Goal: Check status: Check status

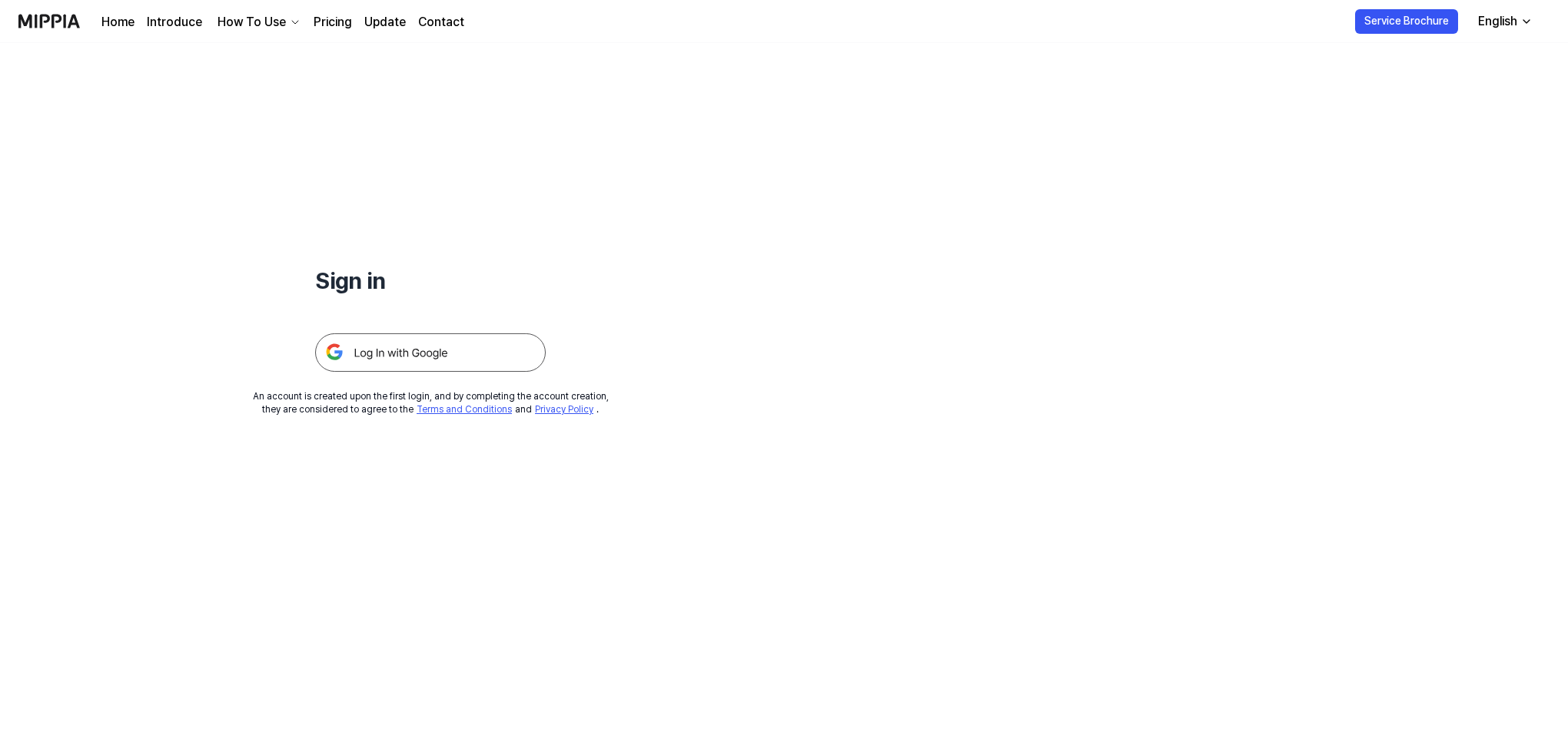
click at [400, 357] on img at bounding box center [430, 352] width 231 height 38
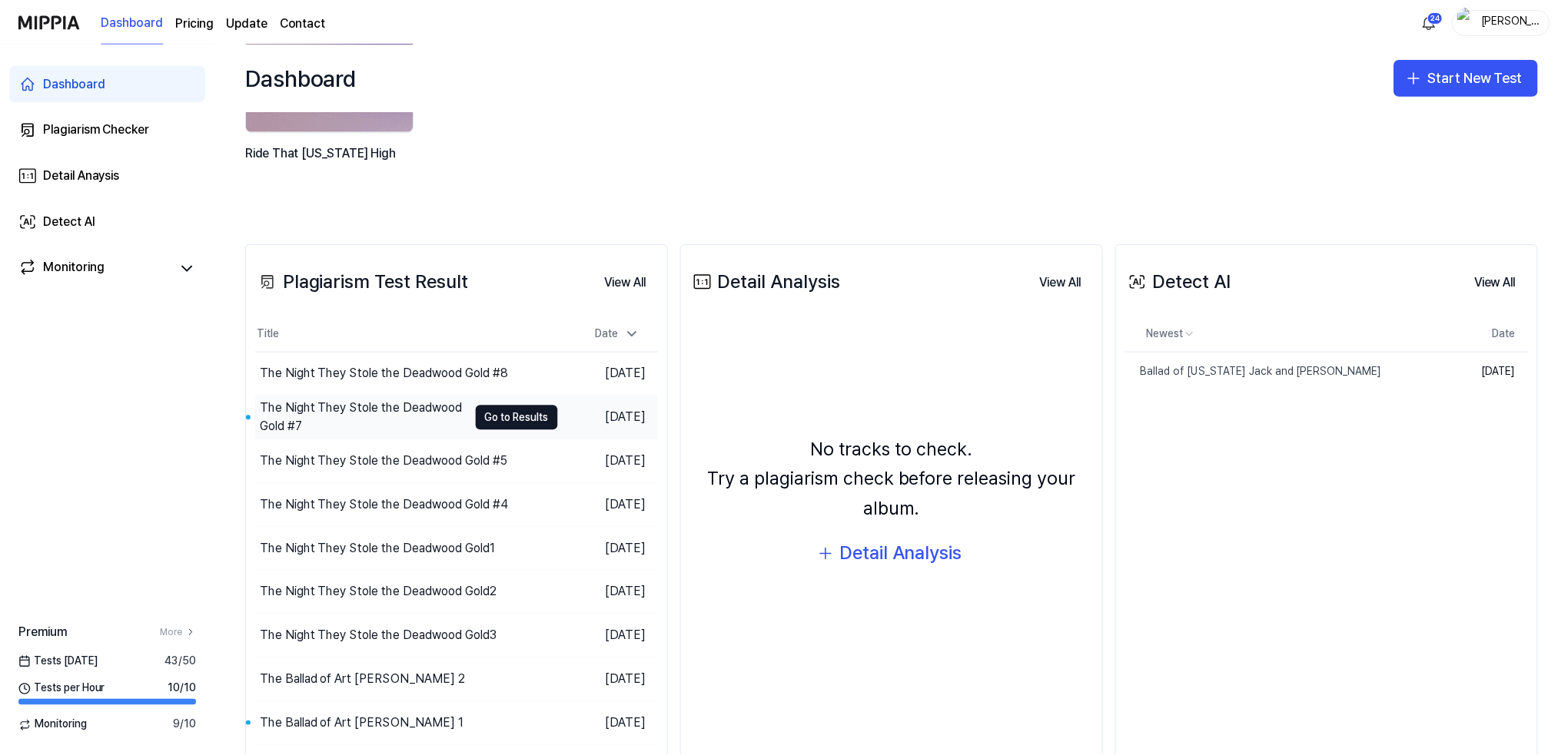
scroll to position [212, 0]
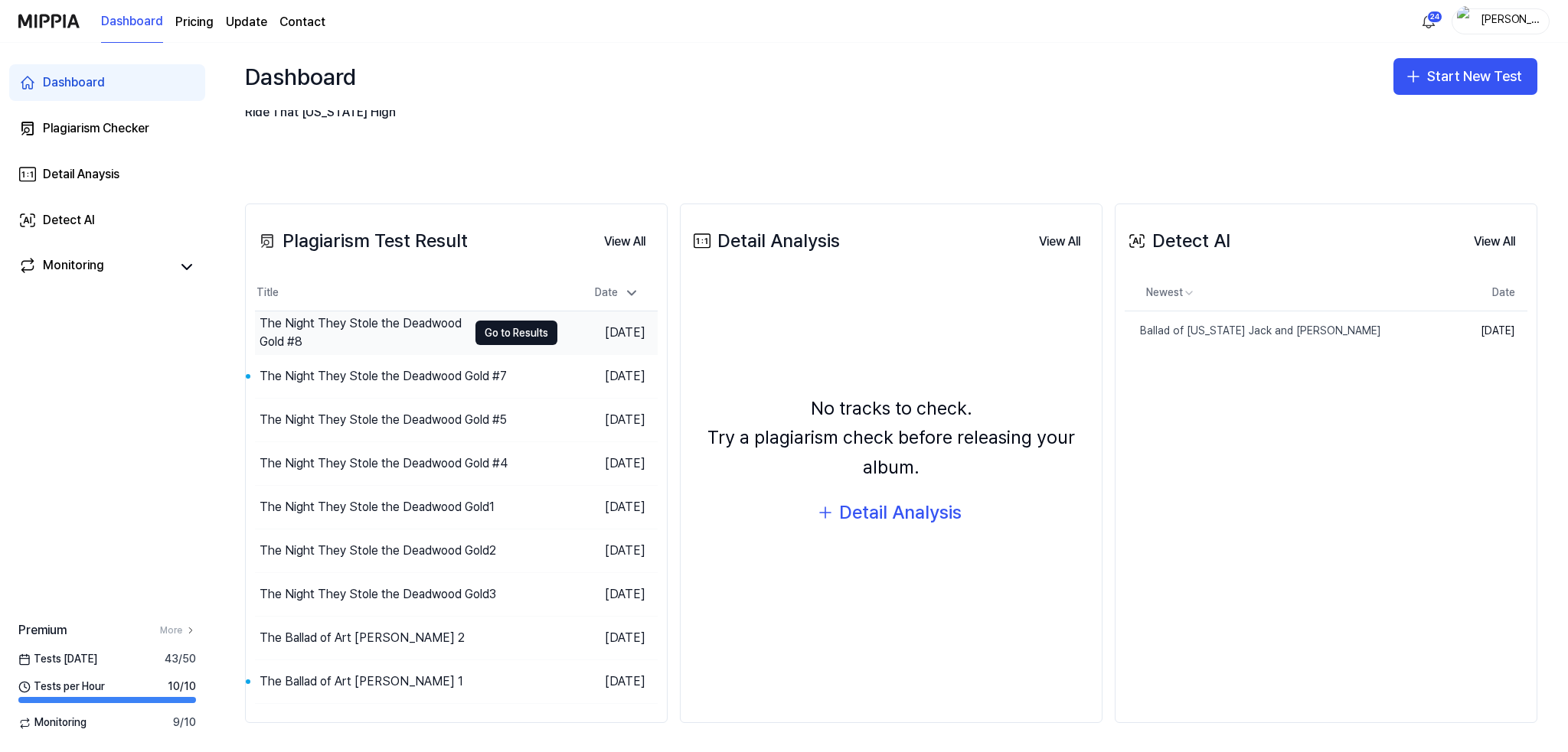
click at [377, 329] on div "The Night They Stole the Deadwood Gold #8" at bounding box center [363, 332] width 208 height 36
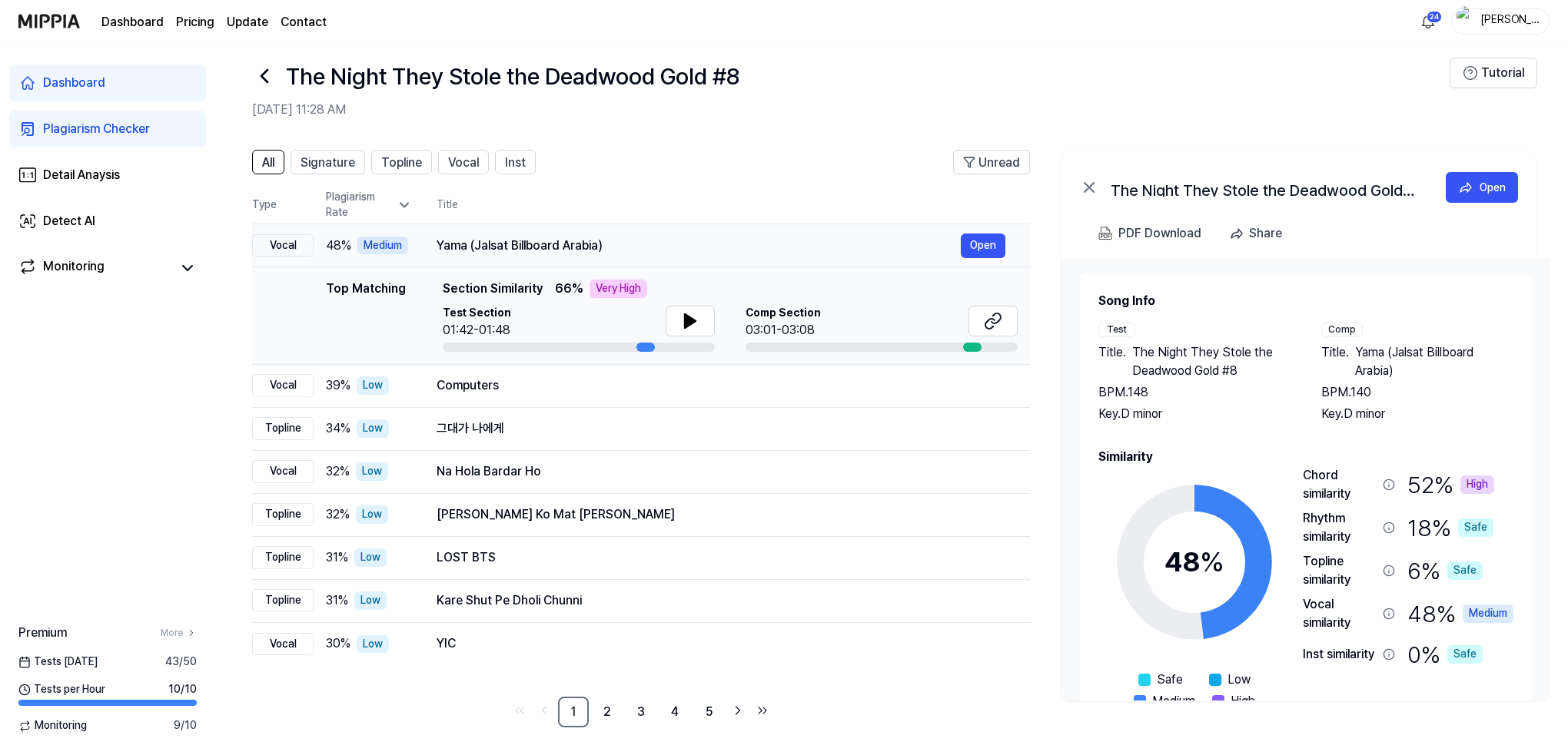
scroll to position [19, 0]
click at [974, 240] on button "Open" at bounding box center [983, 243] width 45 height 25
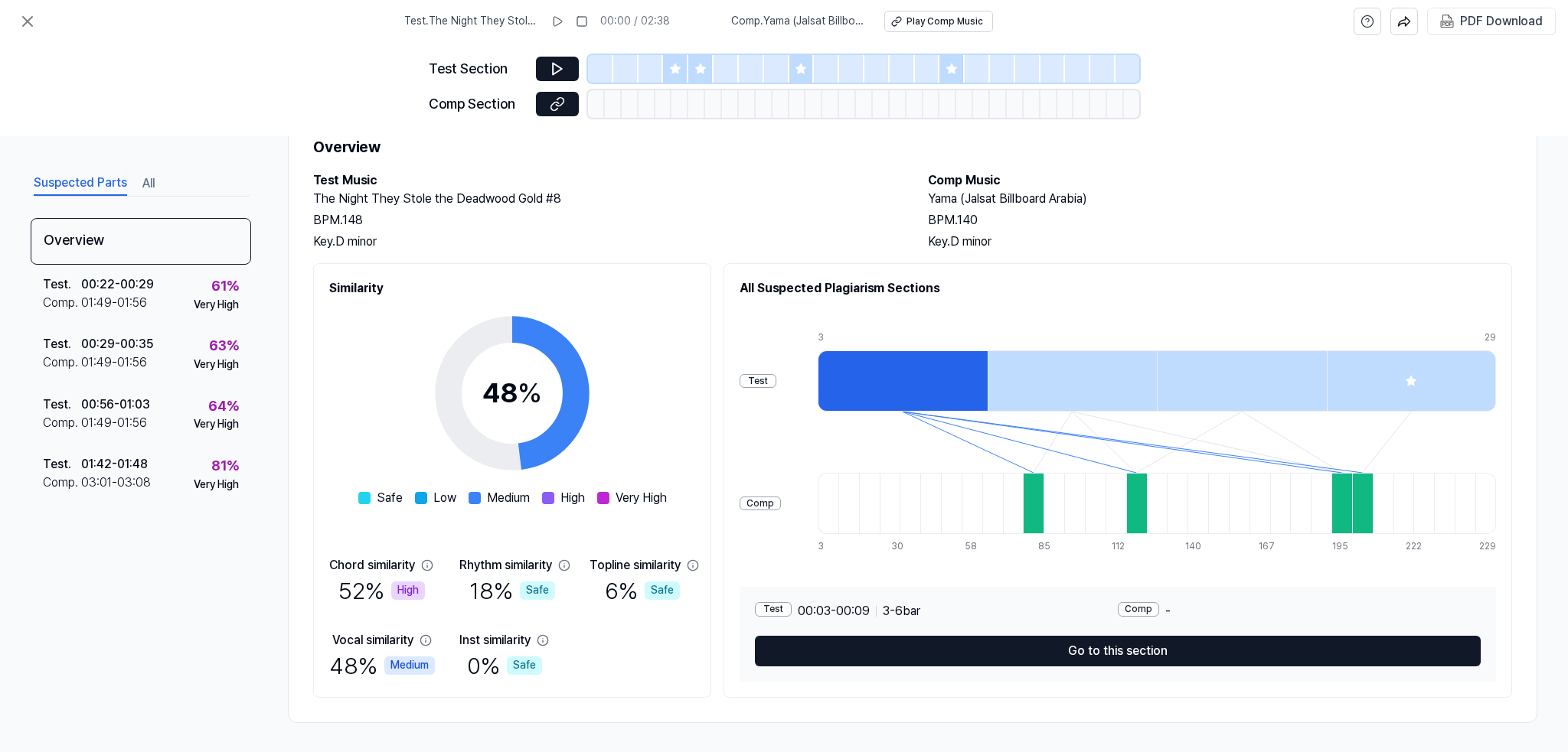
scroll to position [58, 0]
click at [30, 20] on icon at bounding box center [28, 21] width 9 height 9
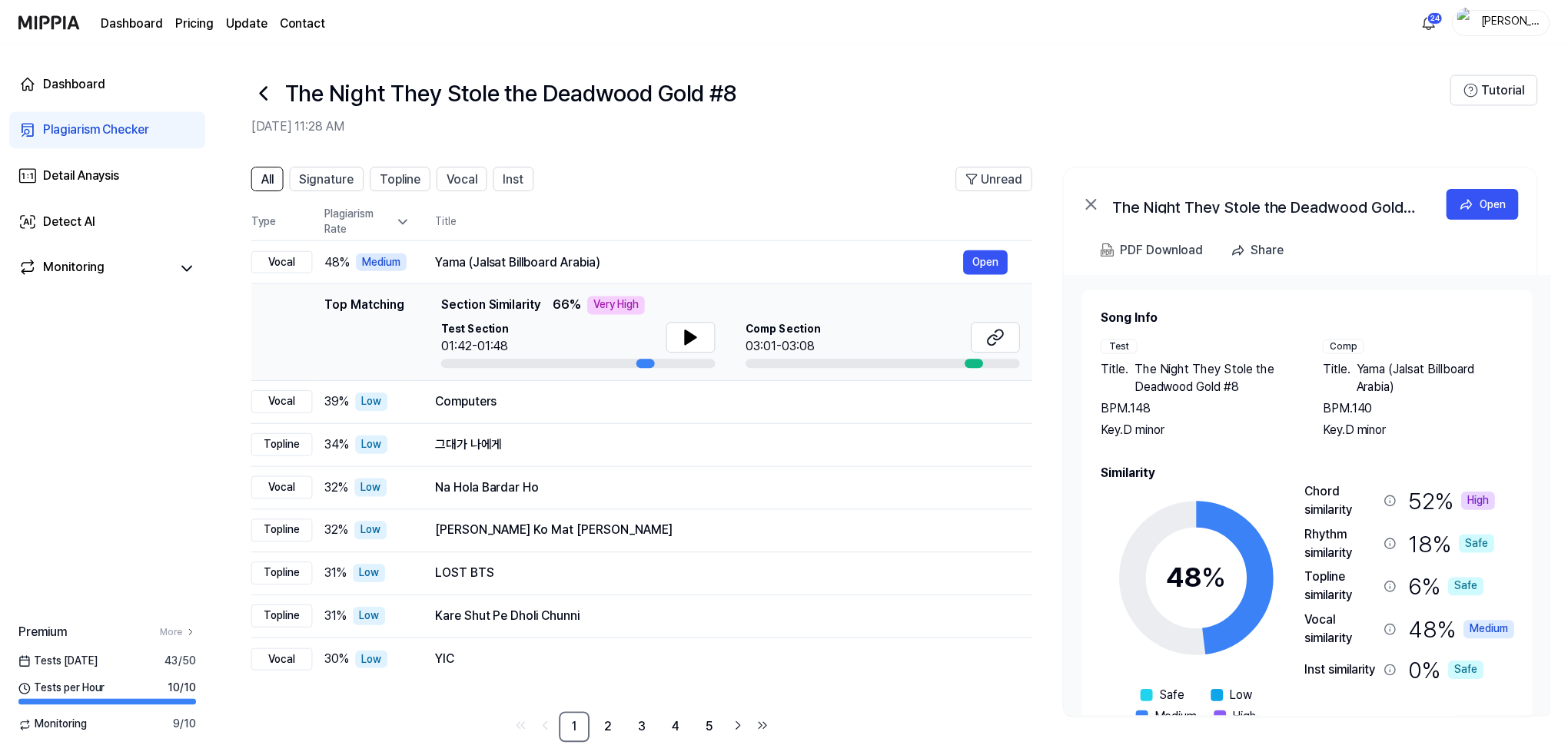
scroll to position [19, 0]
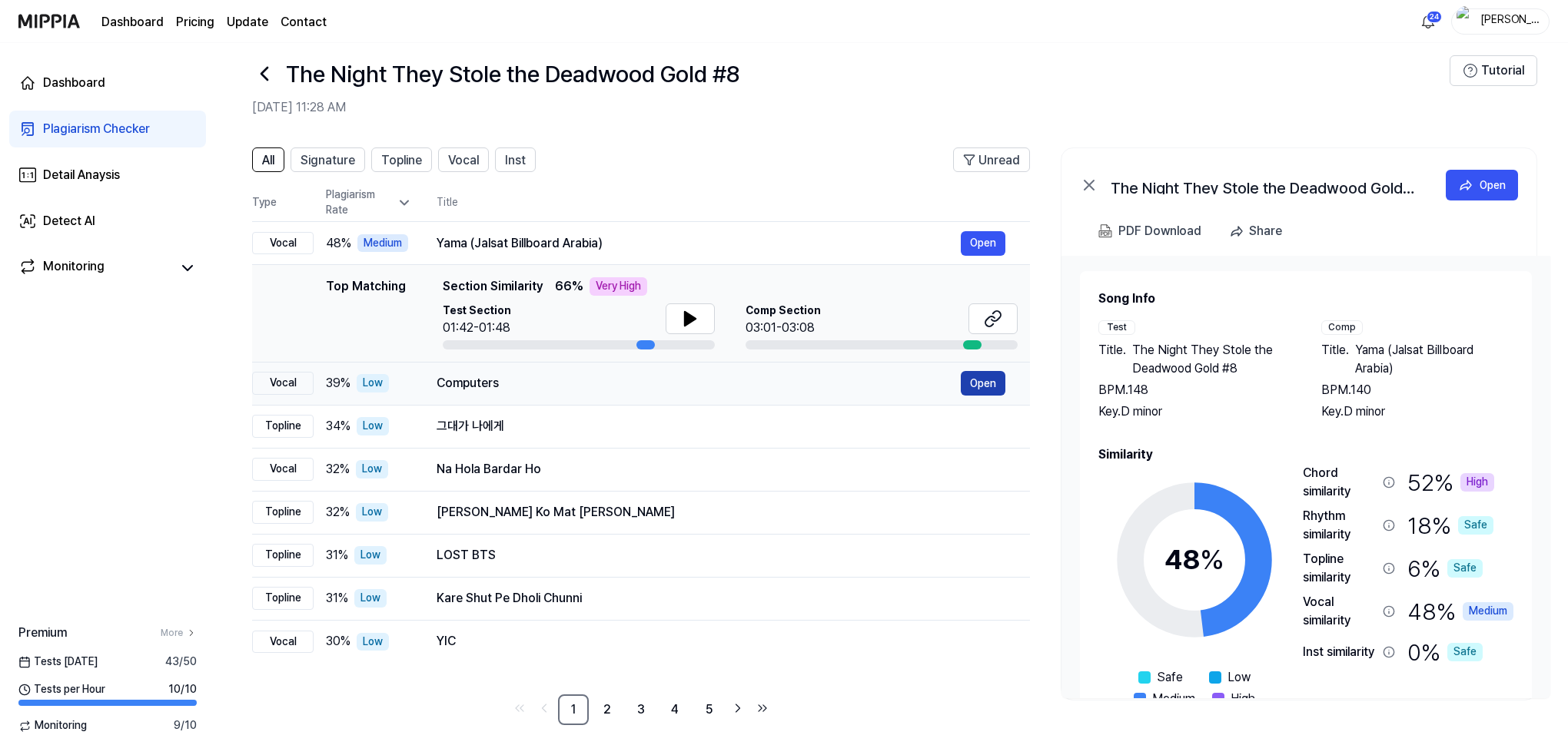
click at [987, 381] on button "Open" at bounding box center [983, 383] width 45 height 25
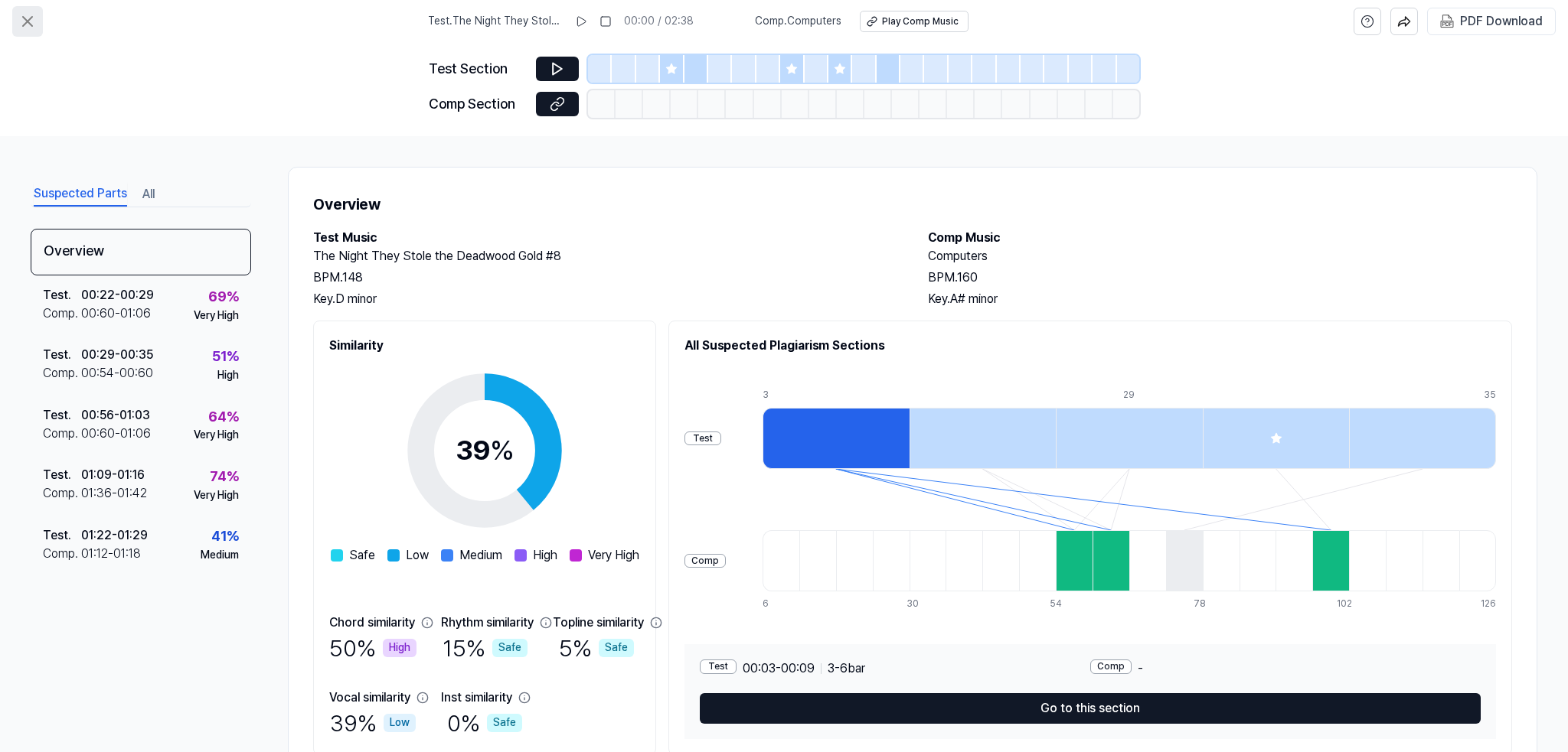
click at [31, 21] on icon at bounding box center [28, 21] width 19 height 19
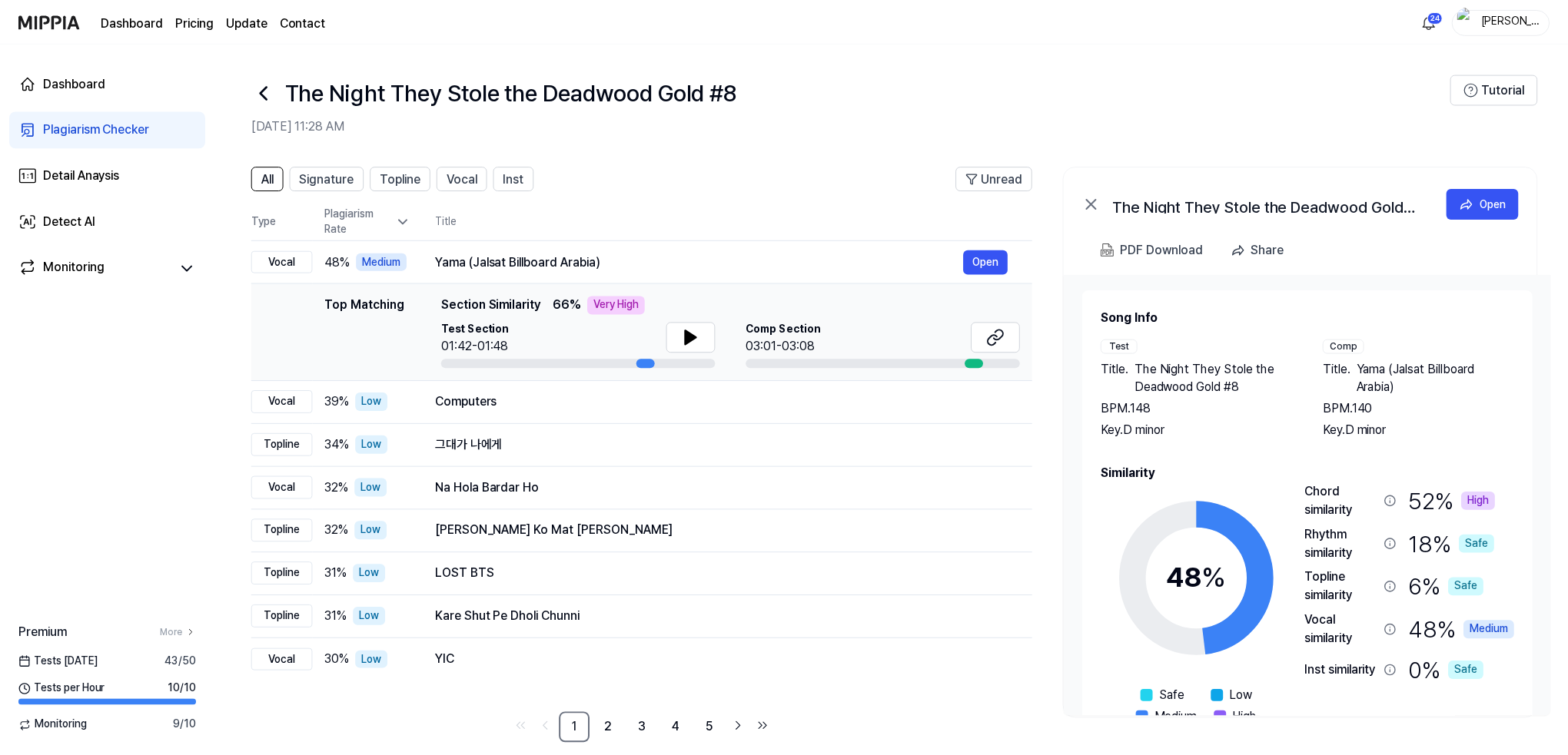
scroll to position [19, 0]
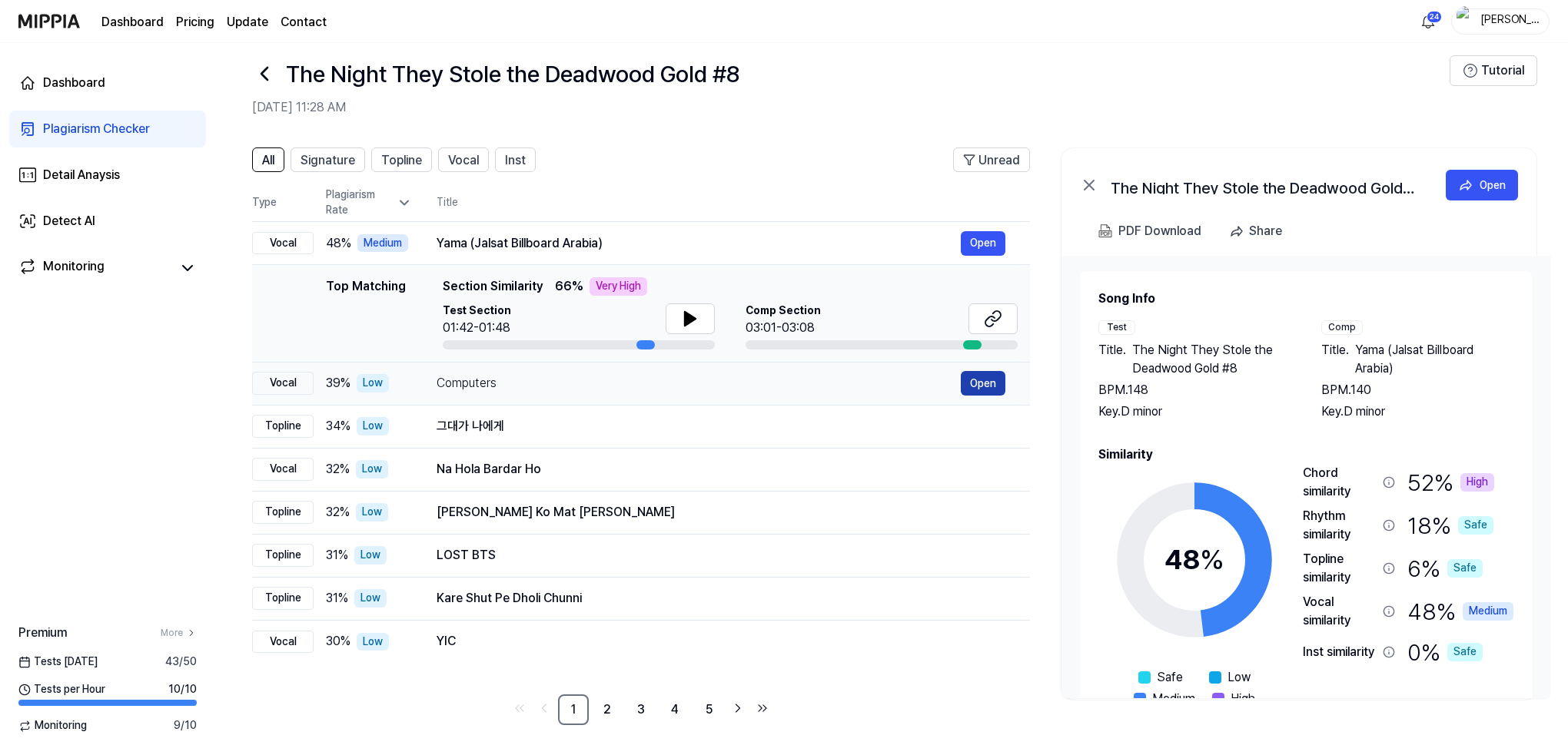
click at [985, 382] on button "Open" at bounding box center [983, 383] width 45 height 25
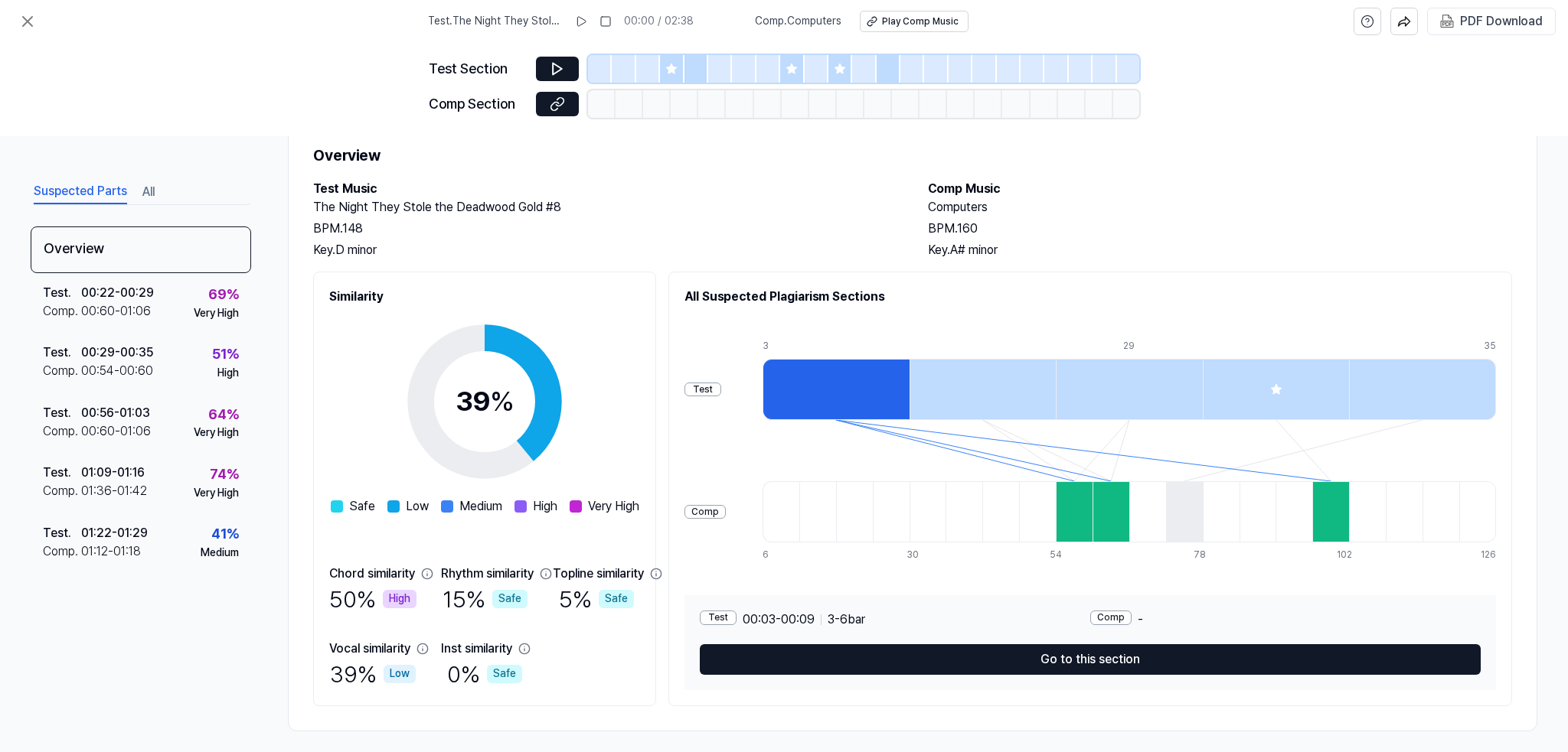
scroll to position [58, 0]
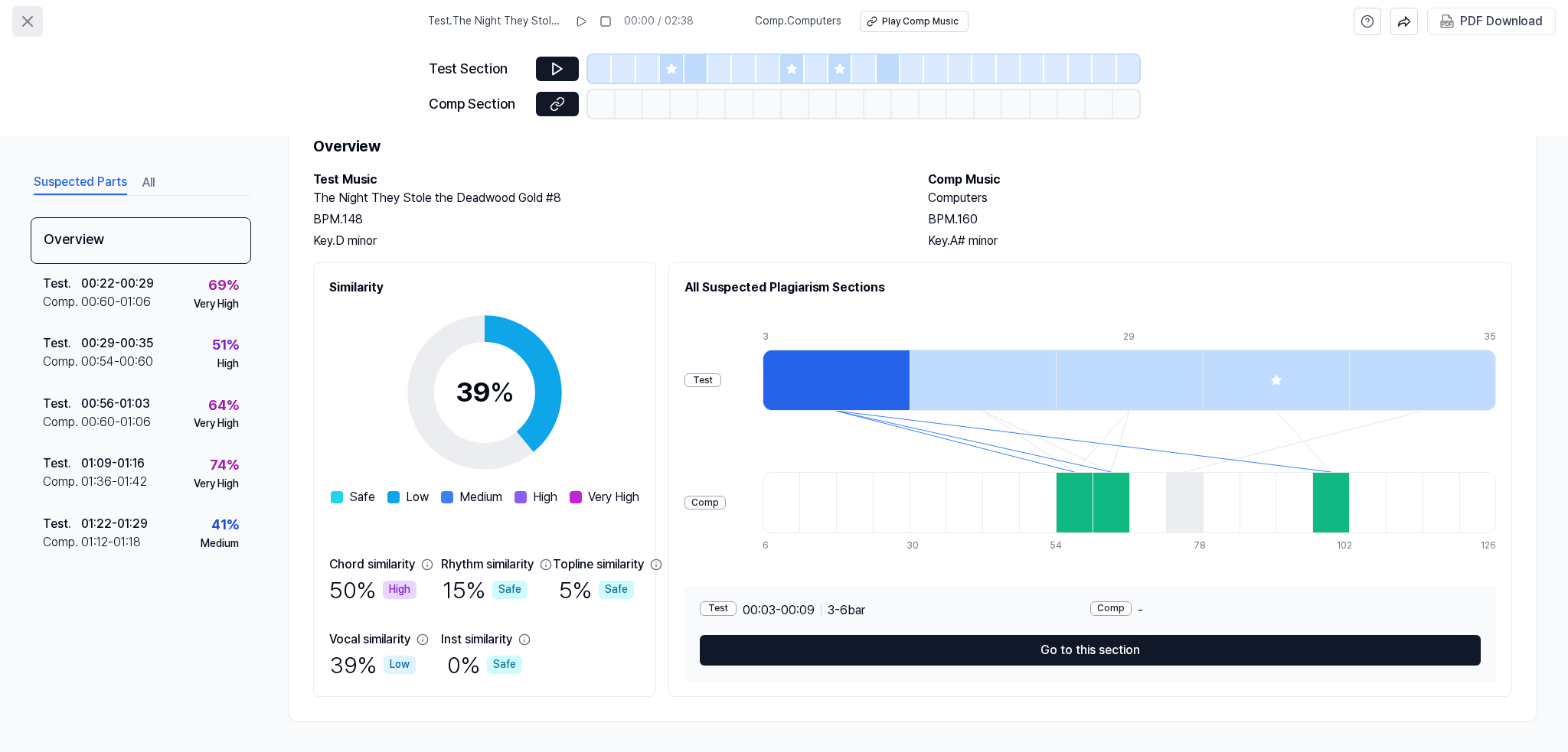
click at [30, 20] on icon at bounding box center [28, 21] width 19 height 19
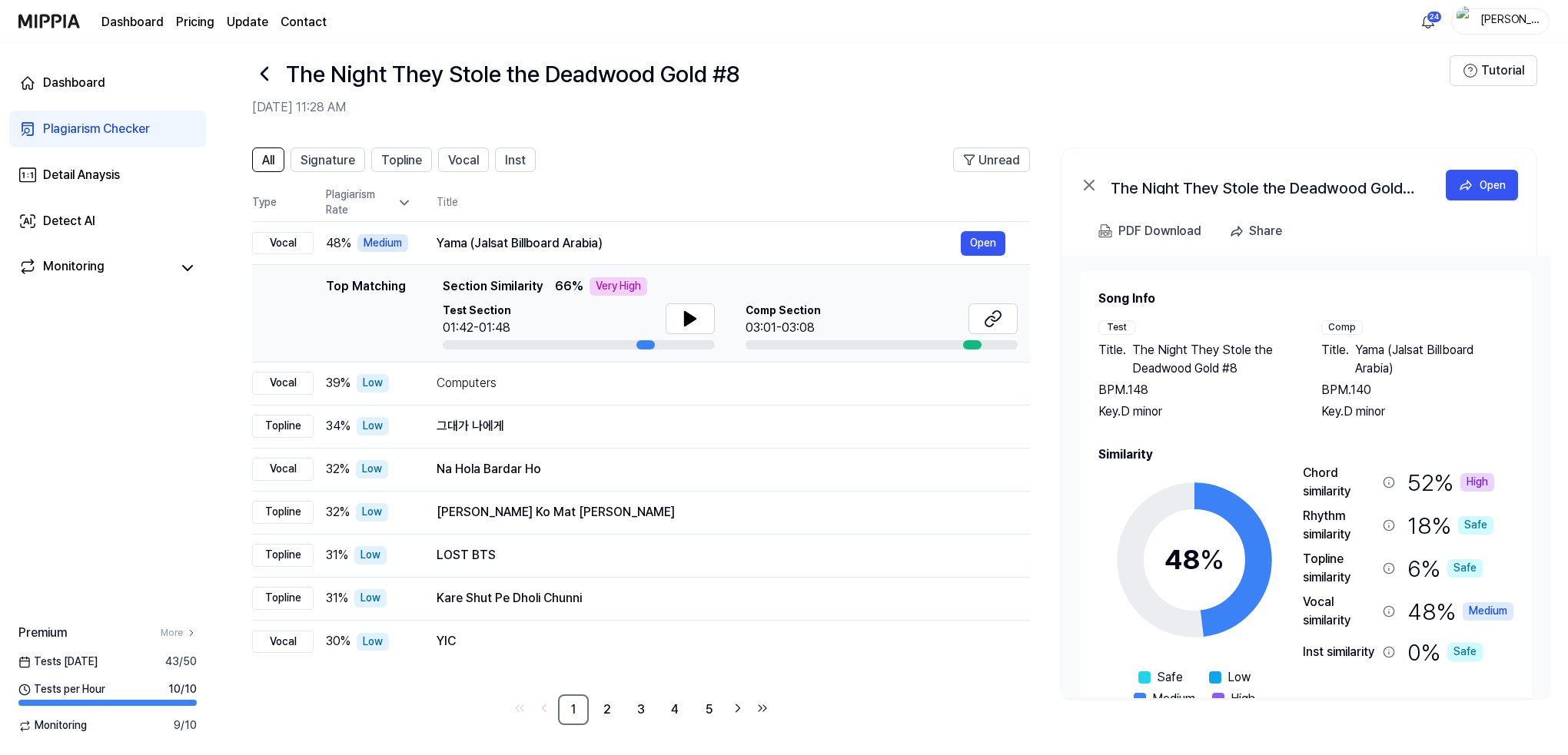
click at [264, 72] on icon at bounding box center [265, 74] width 25 height 25
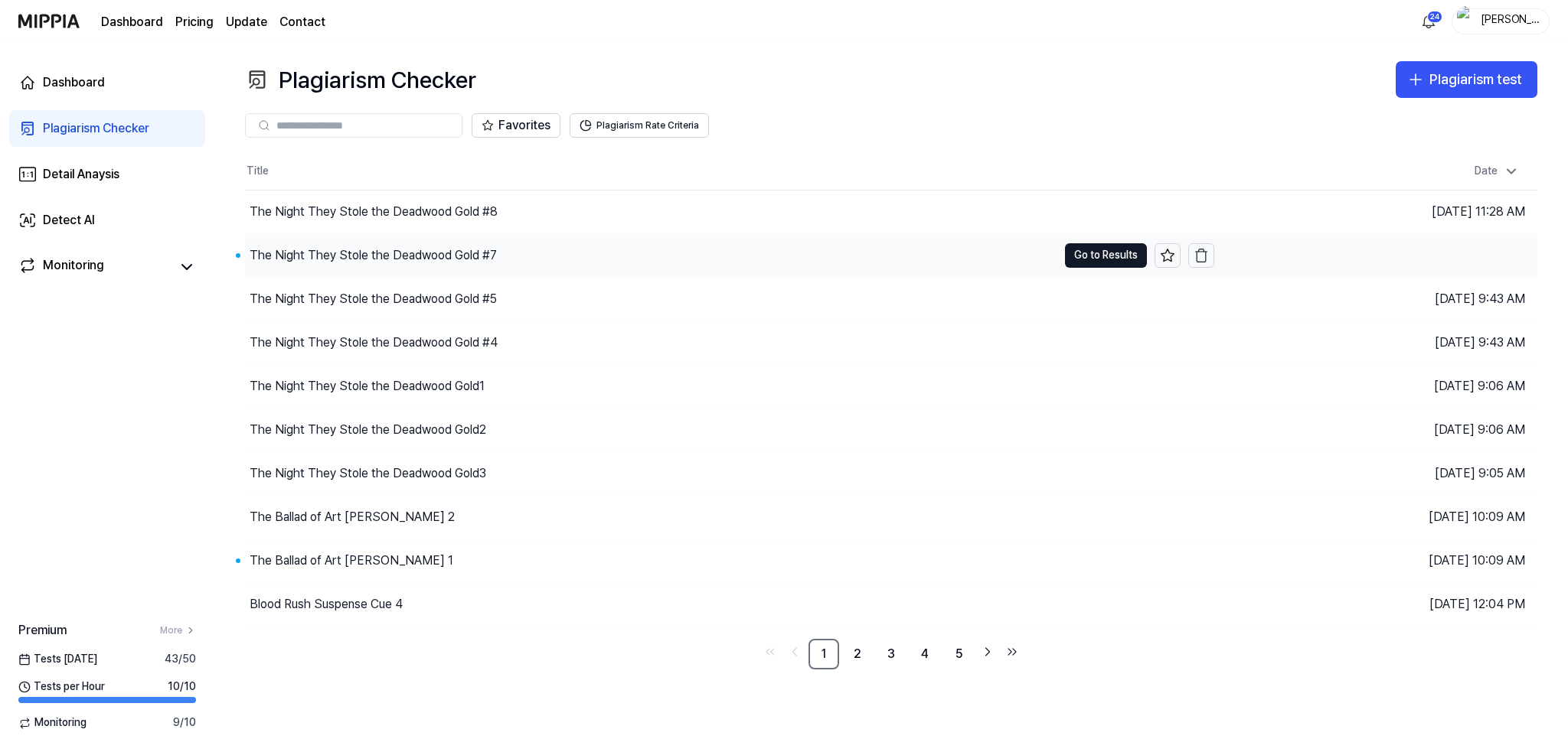
click at [303, 249] on div "The Night They Stole the Deadwood Gold #7" at bounding box center [373, 256] width 247 height 19
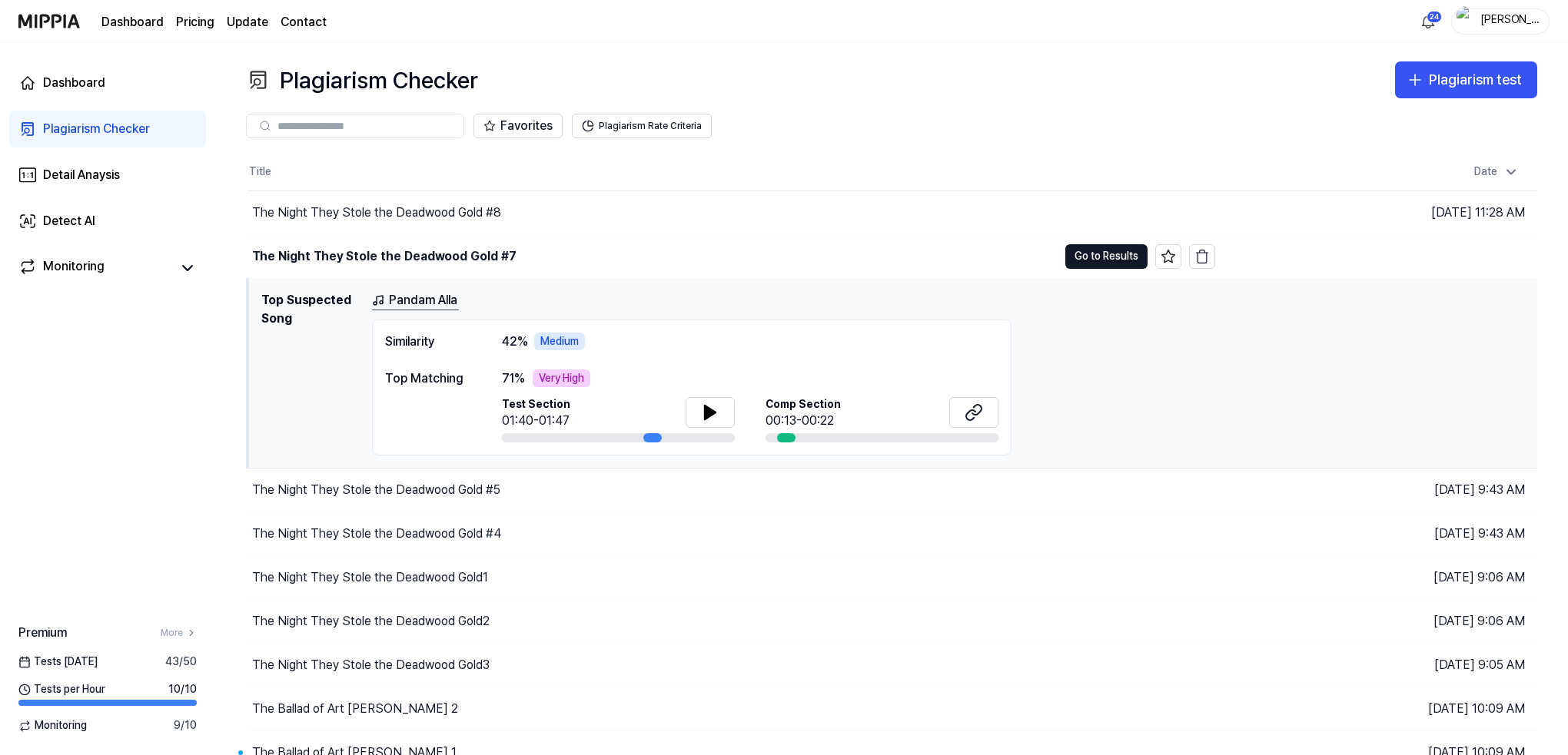
click at [1102, 313] on div "Pandam Alla Similarity 42 % Medium Top Matching 71 % Very High Test Section 01:…" at bounding box center [948, 373] width 1153 height 165
click at [1104, 257] on button "Go to Results" at bounding box center [1106, 257] width 82 height 25
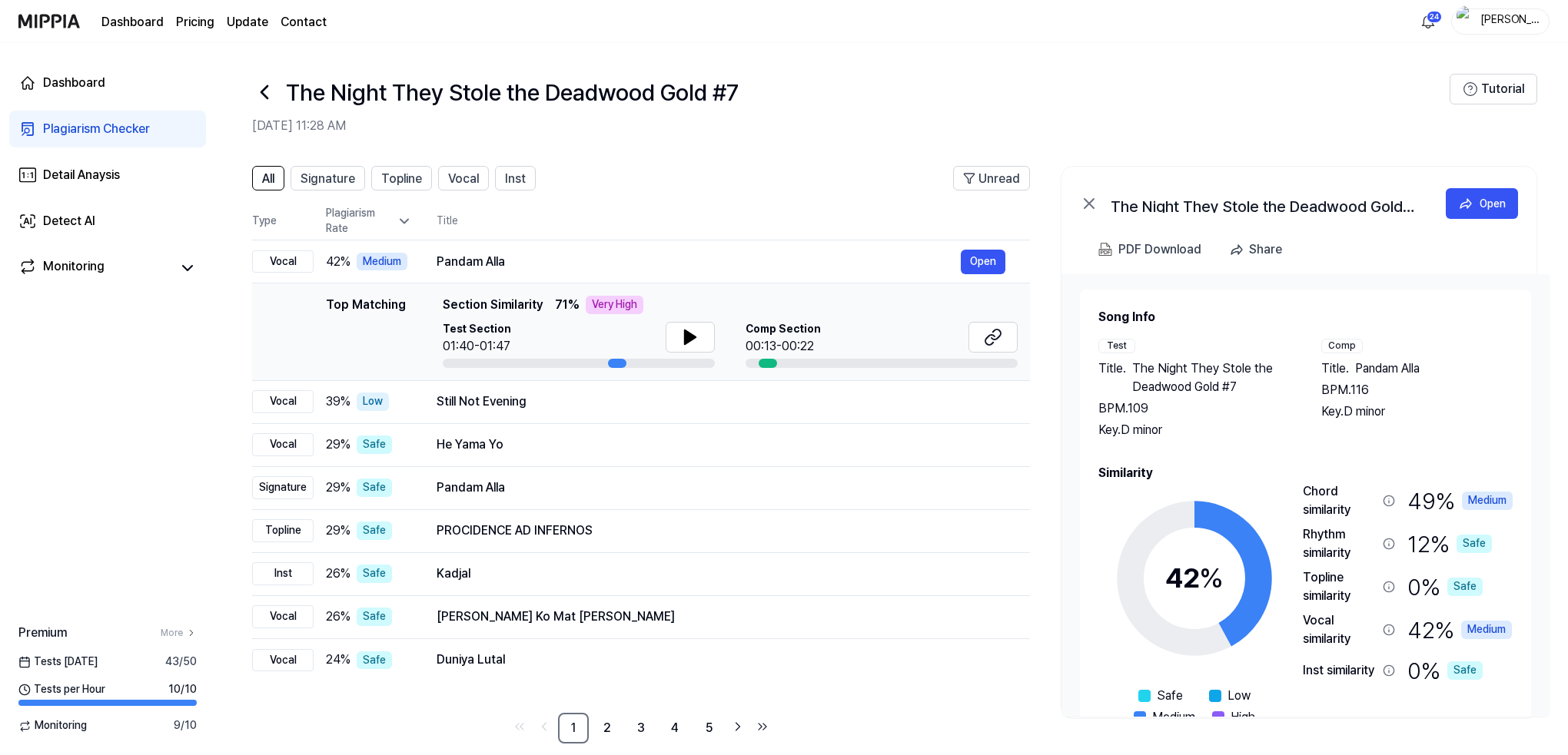
click at [1237, 602] on icon at bounding box center [1194, 578] width 192 height 192
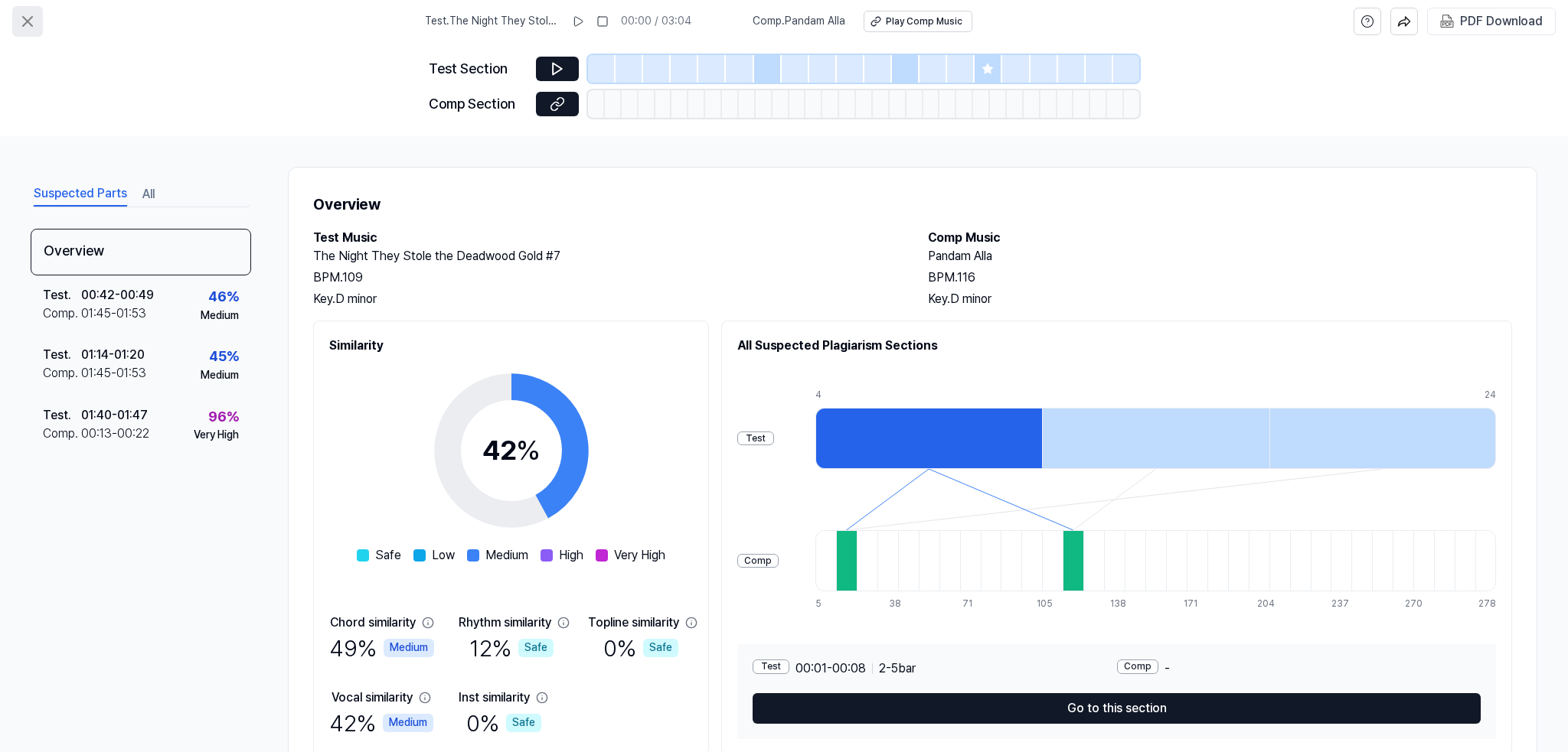
click at [27, 14] on icon at bounding box center [28, 21] width 19 height 19
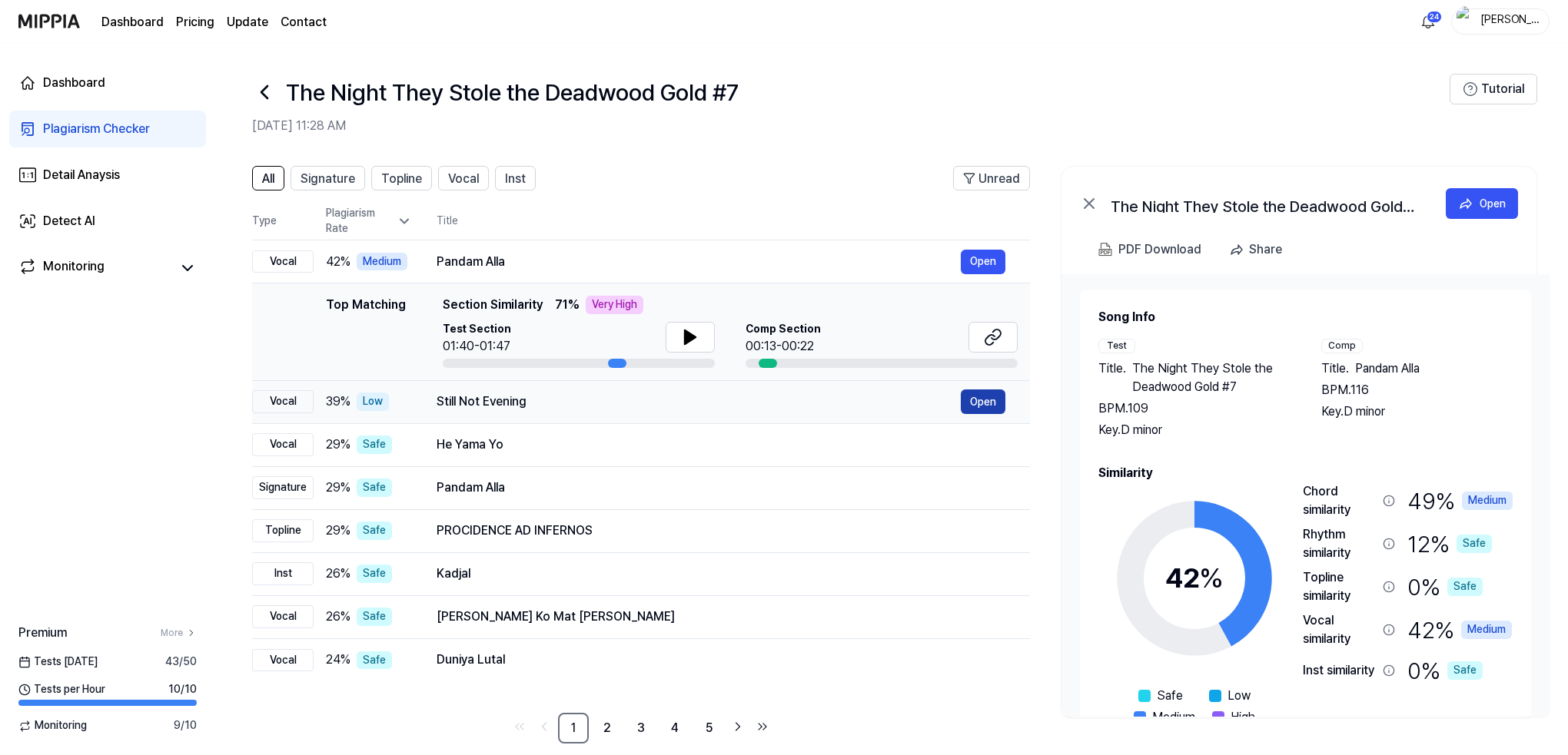
click at [993, 401] on button "Open" at bounding box center [983, 402] width 45 height 25
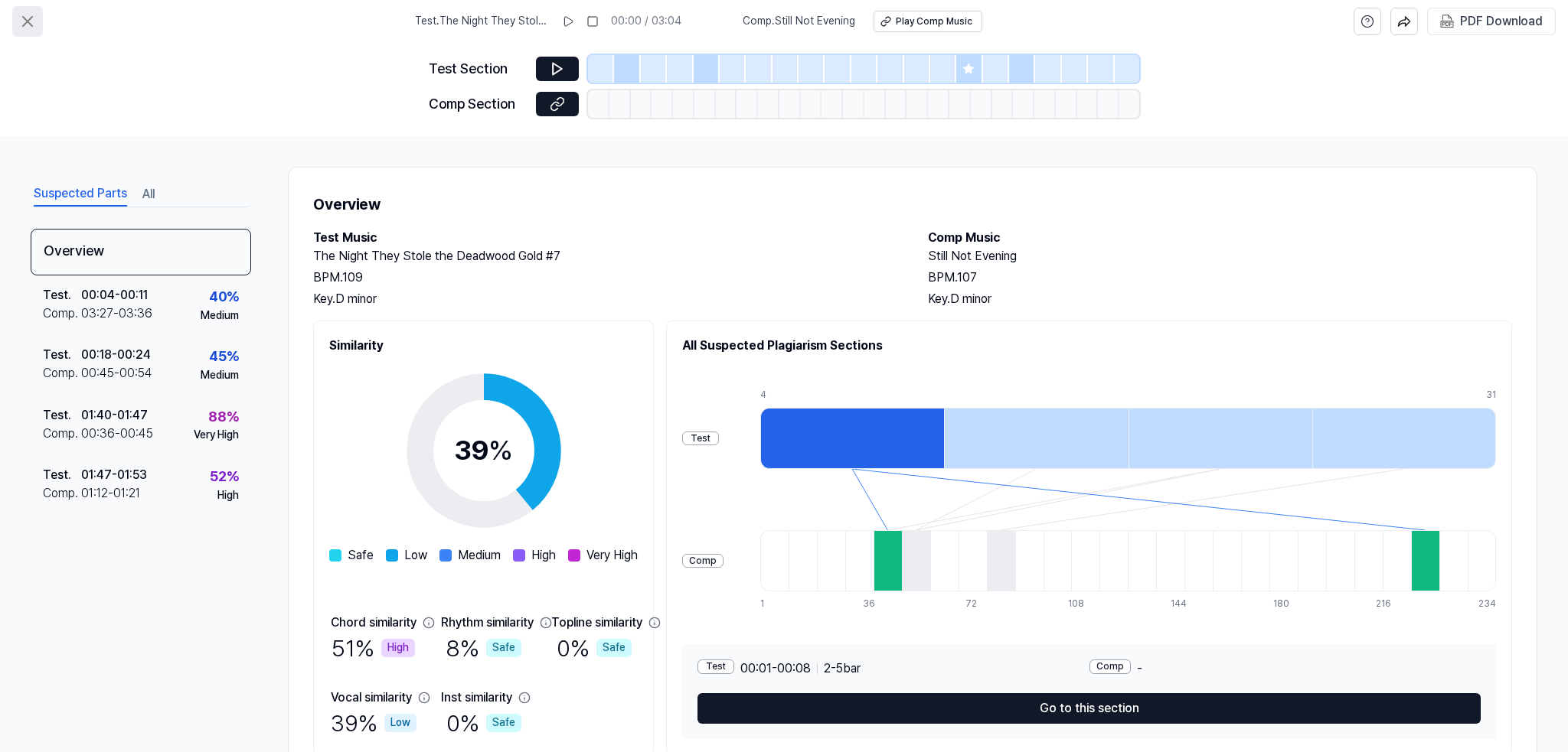
click at [28, 20] on icon at bounding box center [28, 21] width 9 height 9
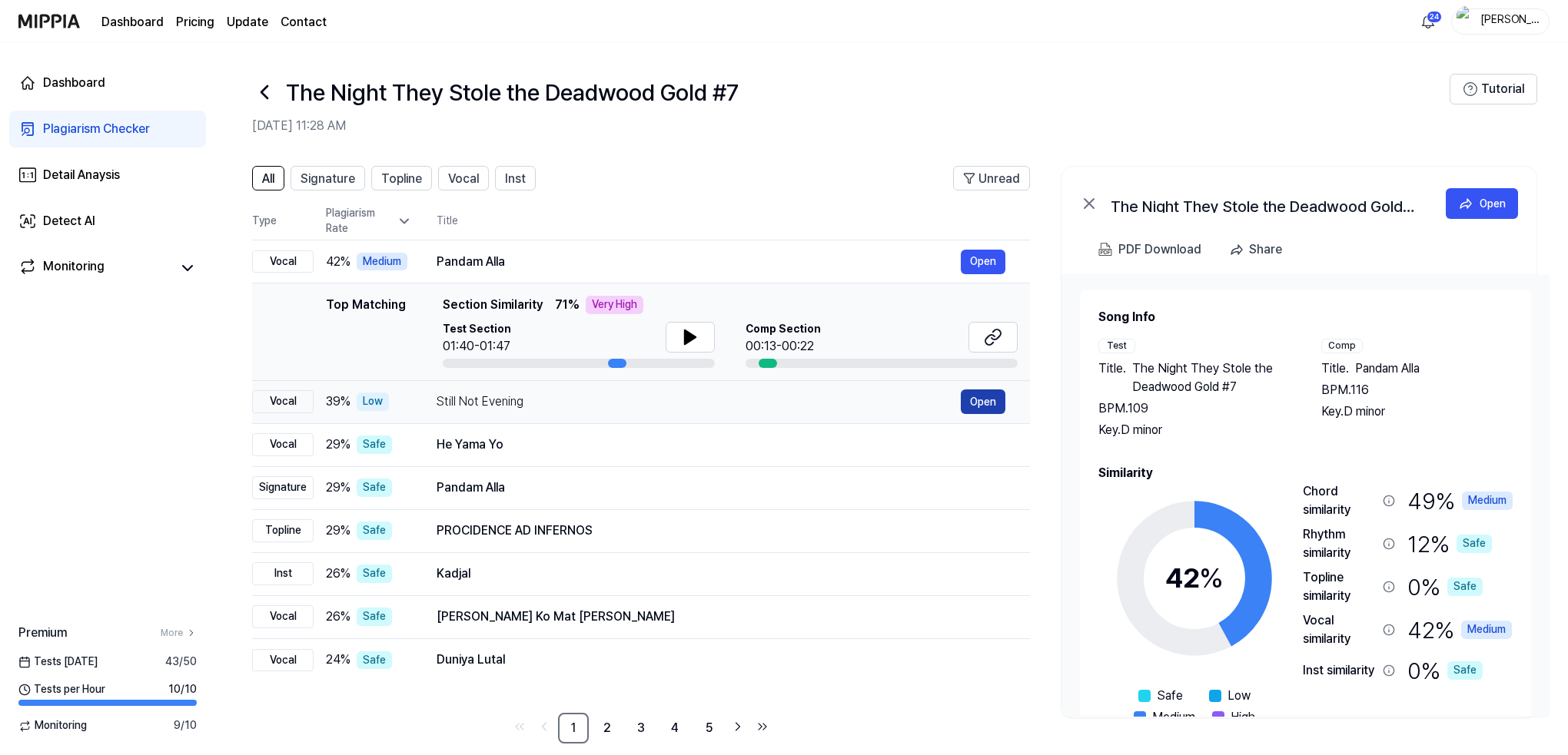
click at [999, 396] on button "Open" at bounding box center [983, 402] width 45 height 25
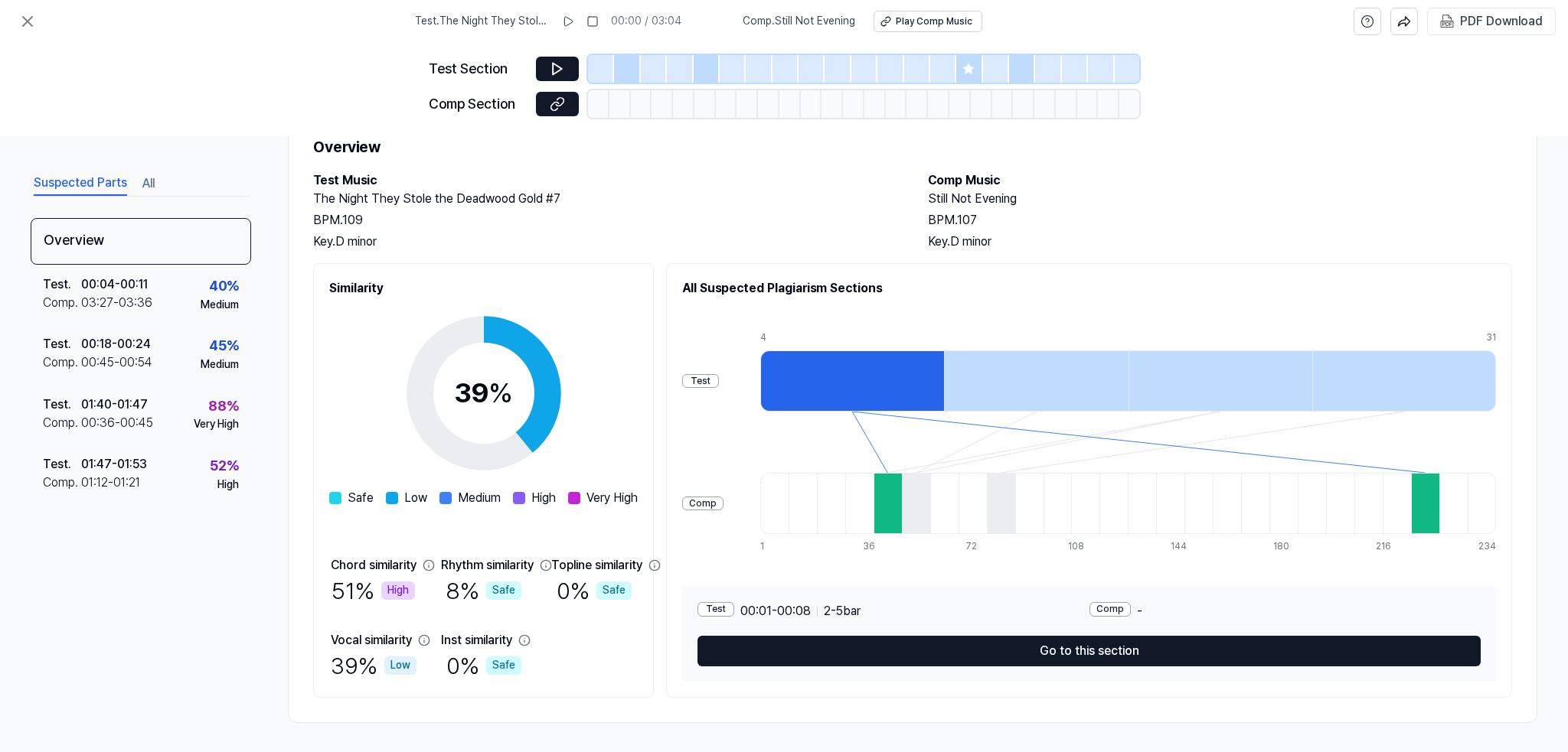
scroll to position [58, 0]
